Goal: Navigation & Orientation: Find specific page/section

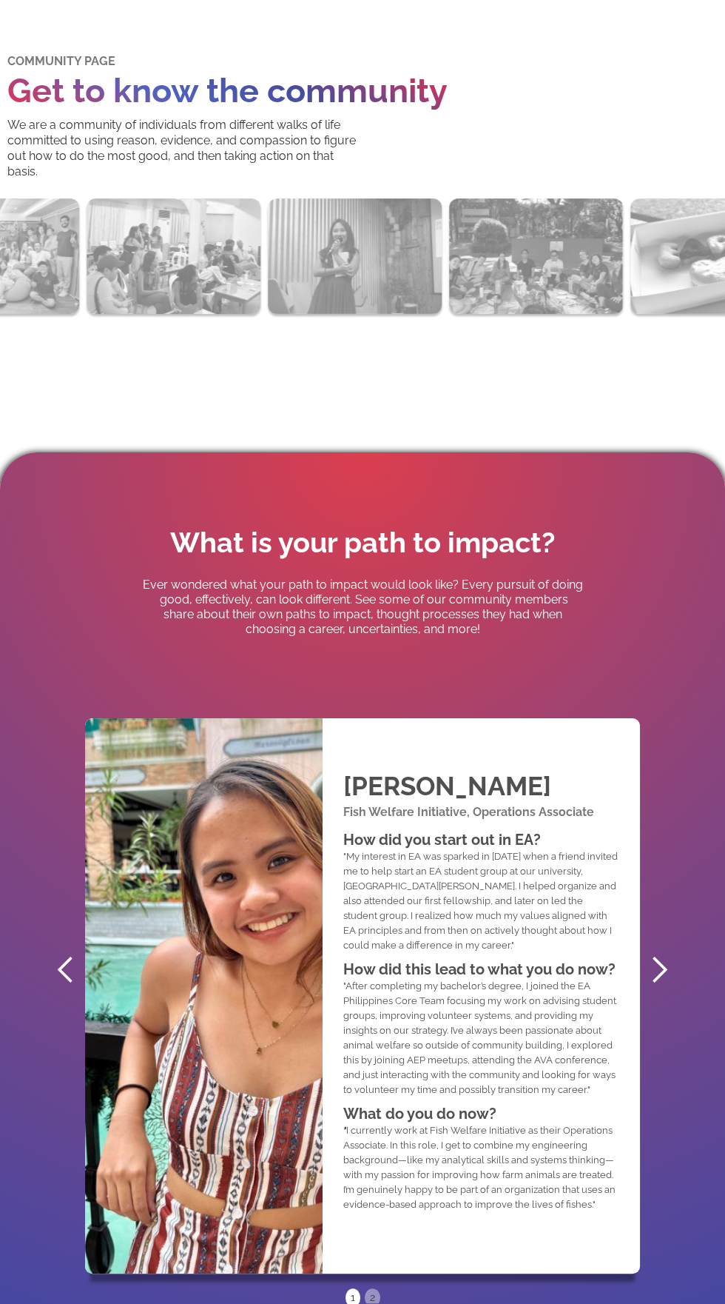
scroll to position [437, 0]
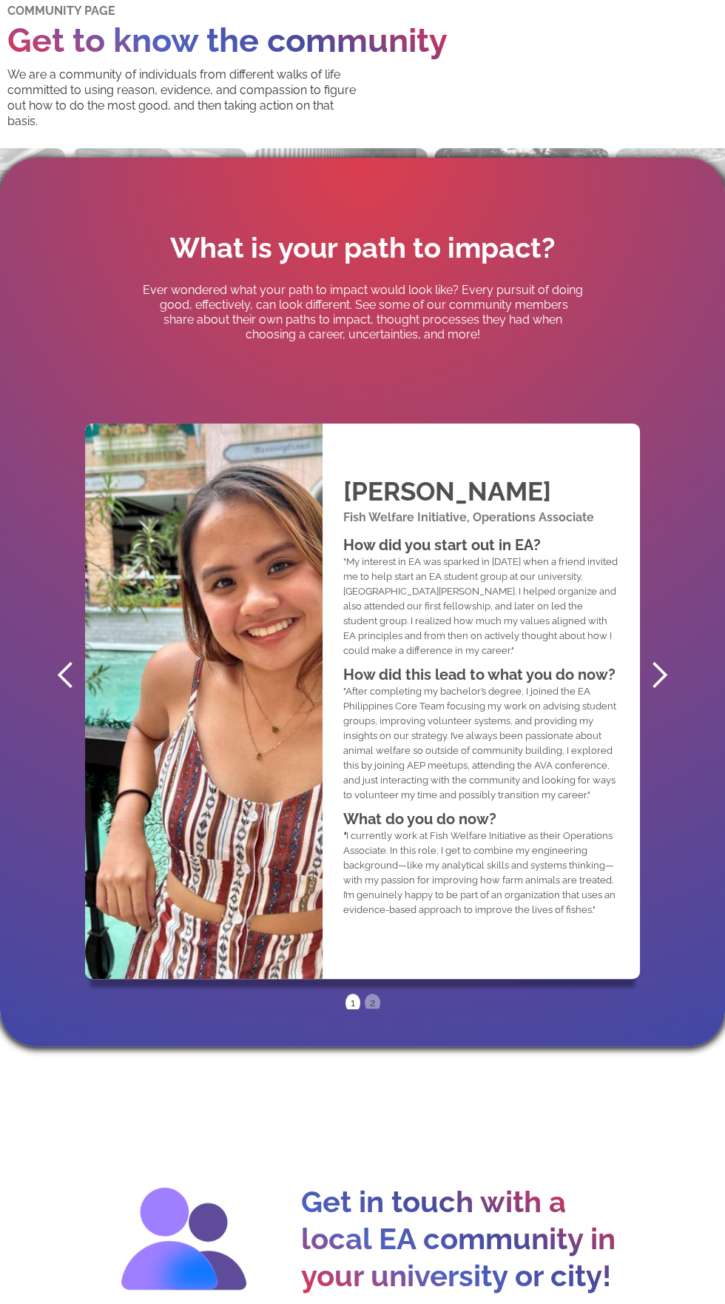
click at [662, 690] on div "next slide" at bounding box center [660, 675] width 30 height 30
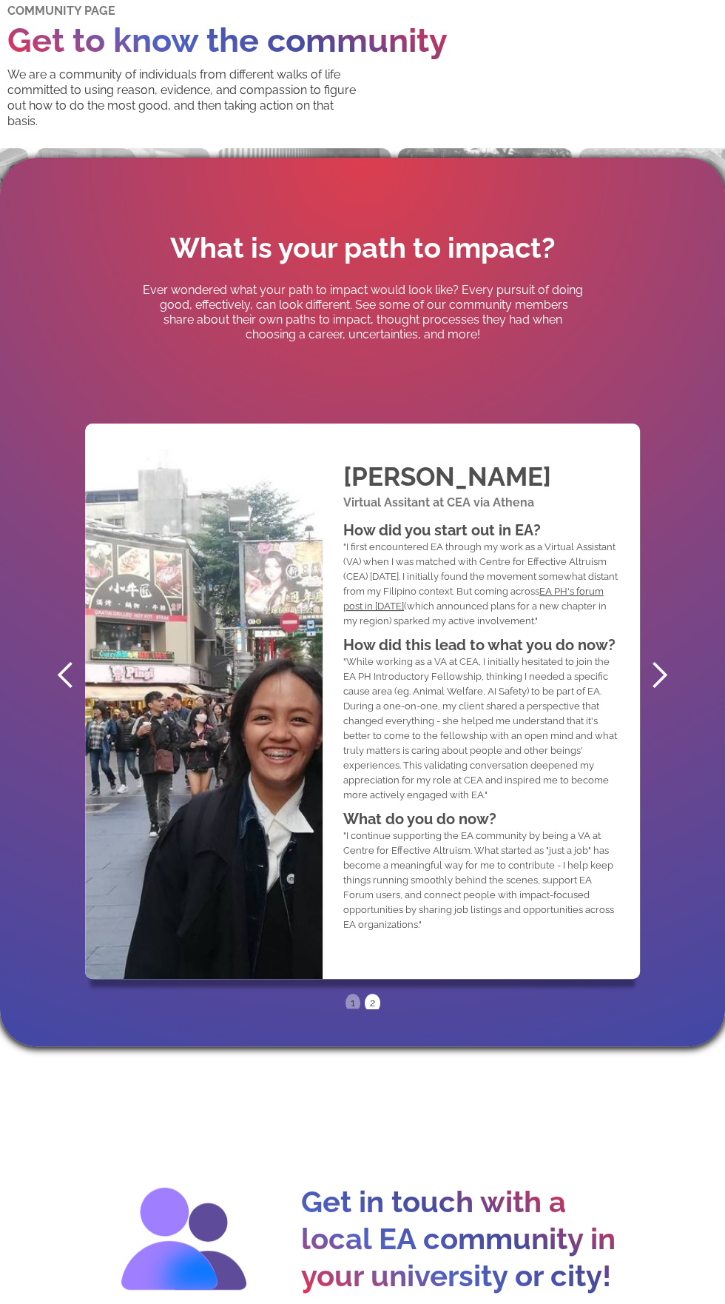
click at [648, 708] on div "next slide" at bounding box center [659, 675] width 59 height 666
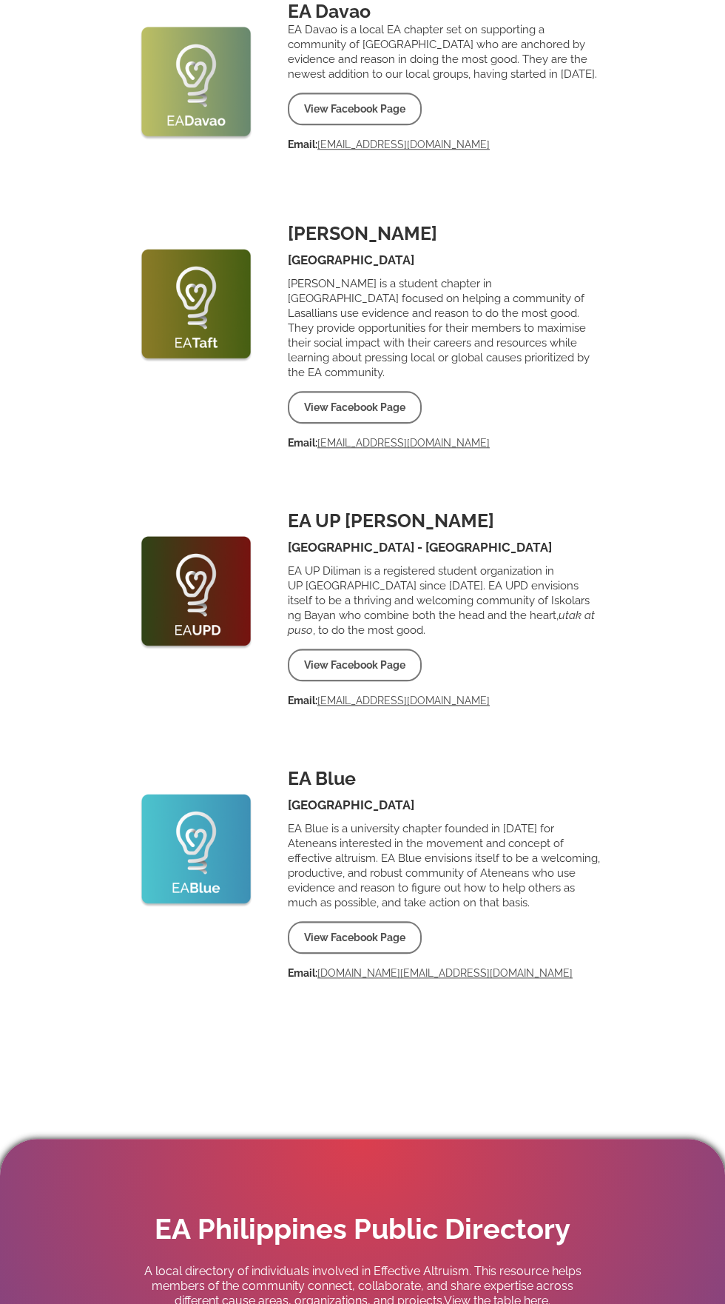
scroll to position [1720, 0]
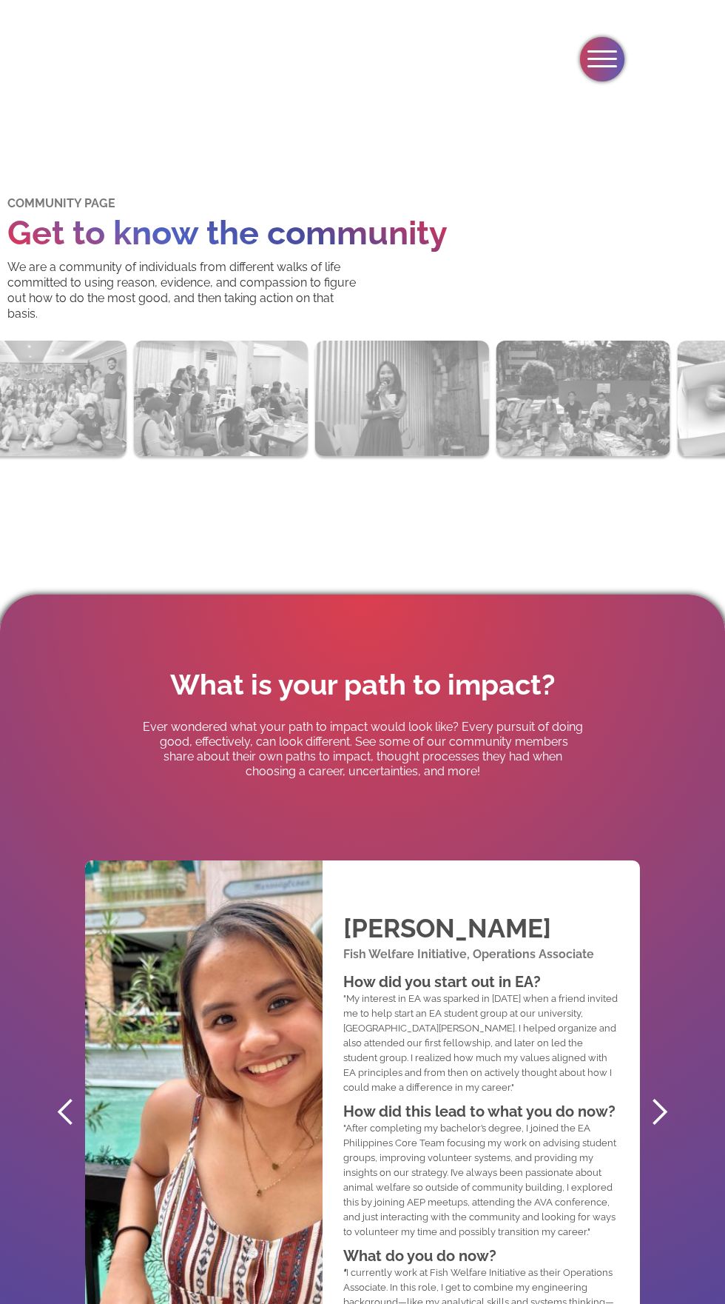
click at [518, 1225] on p ""After completing my bachelor’s degree, I joined the EA Philippines Core Team f…" at bounding box center [480, 1180] width 275 height 118
